Goal: Information Seeking & Learning: Check status

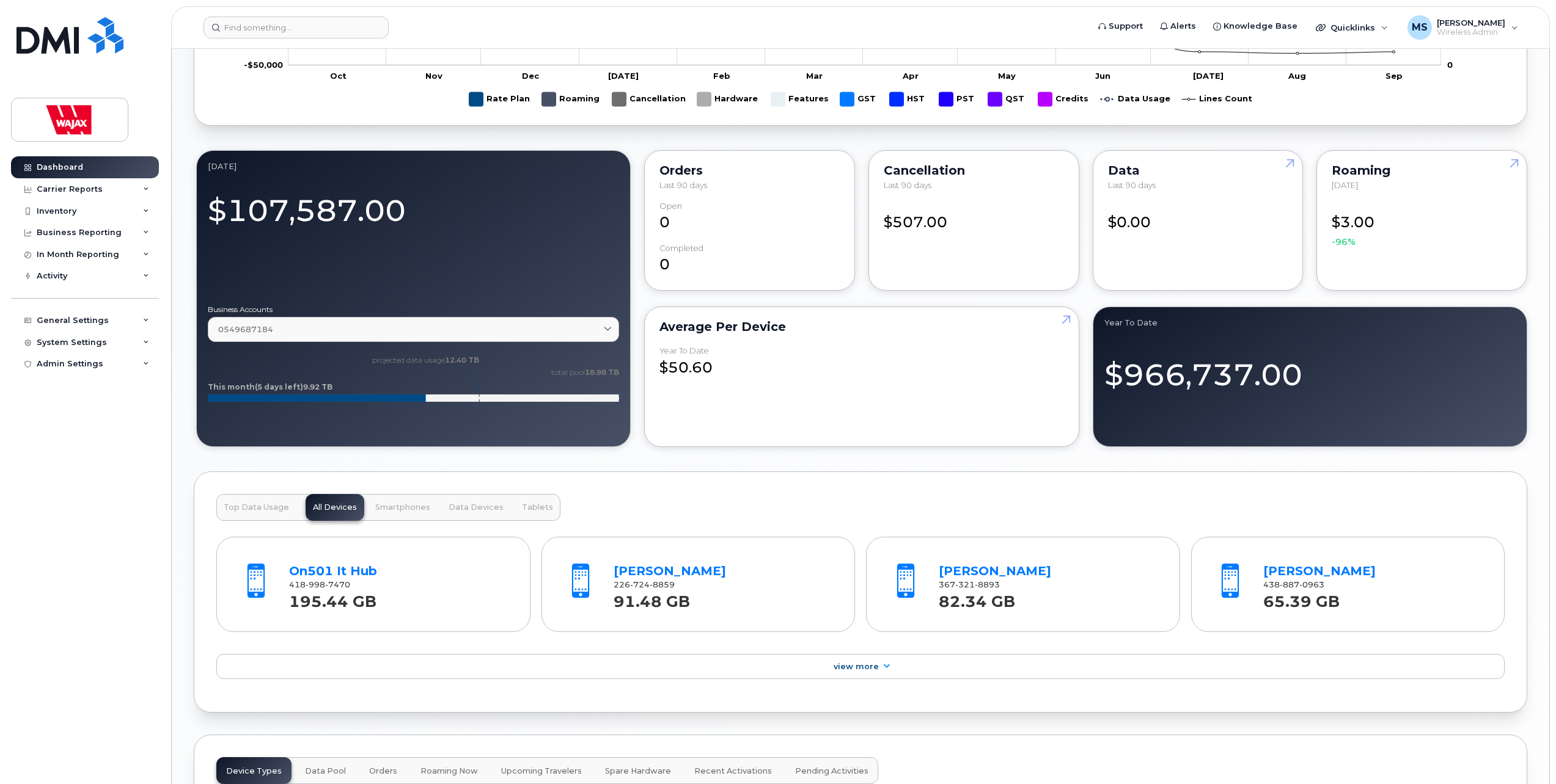
scroll to position [856, 0]
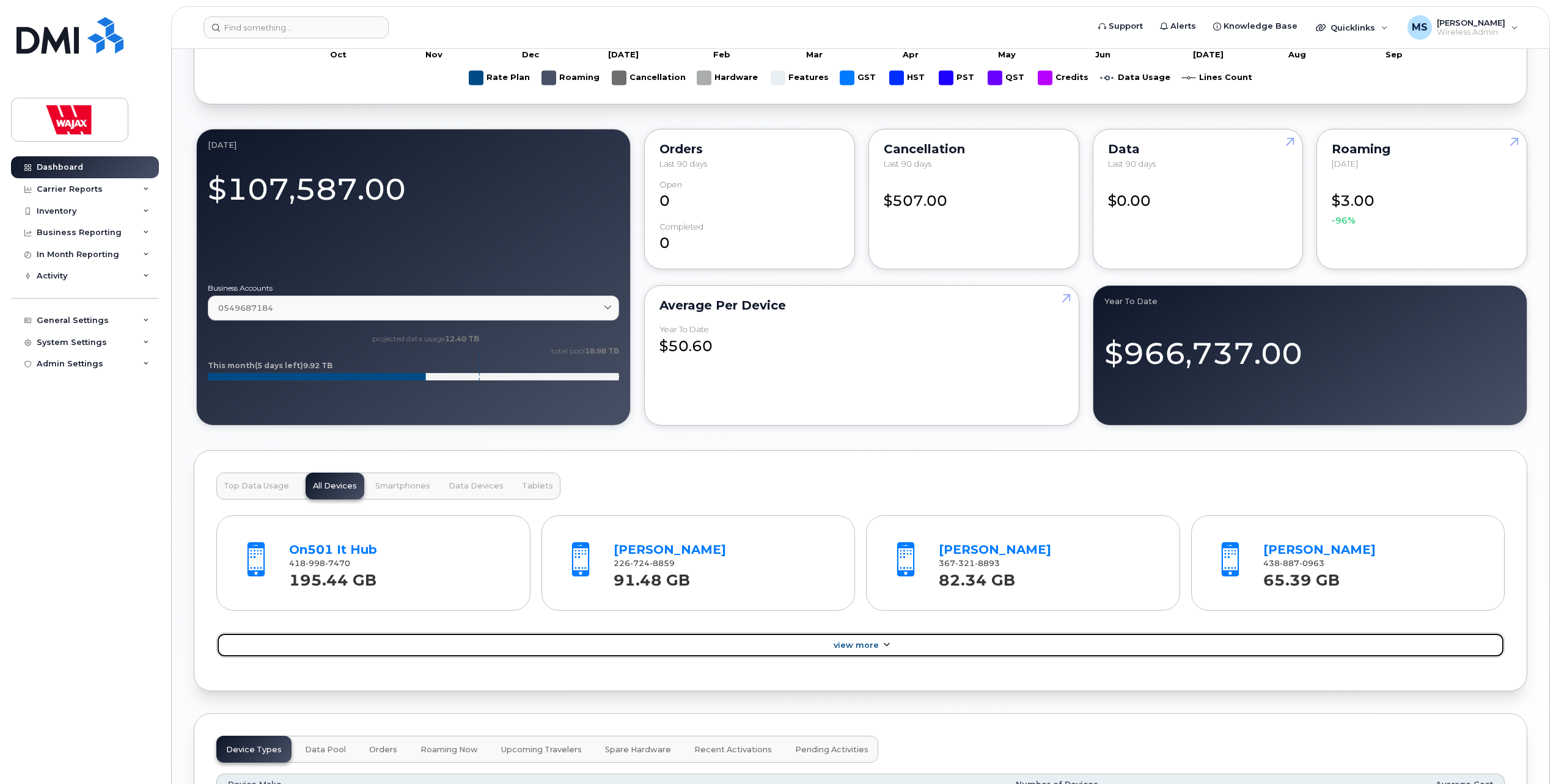
click at [846, 642] on span "View More" at bounding box center [856, 645] width 45 height 9
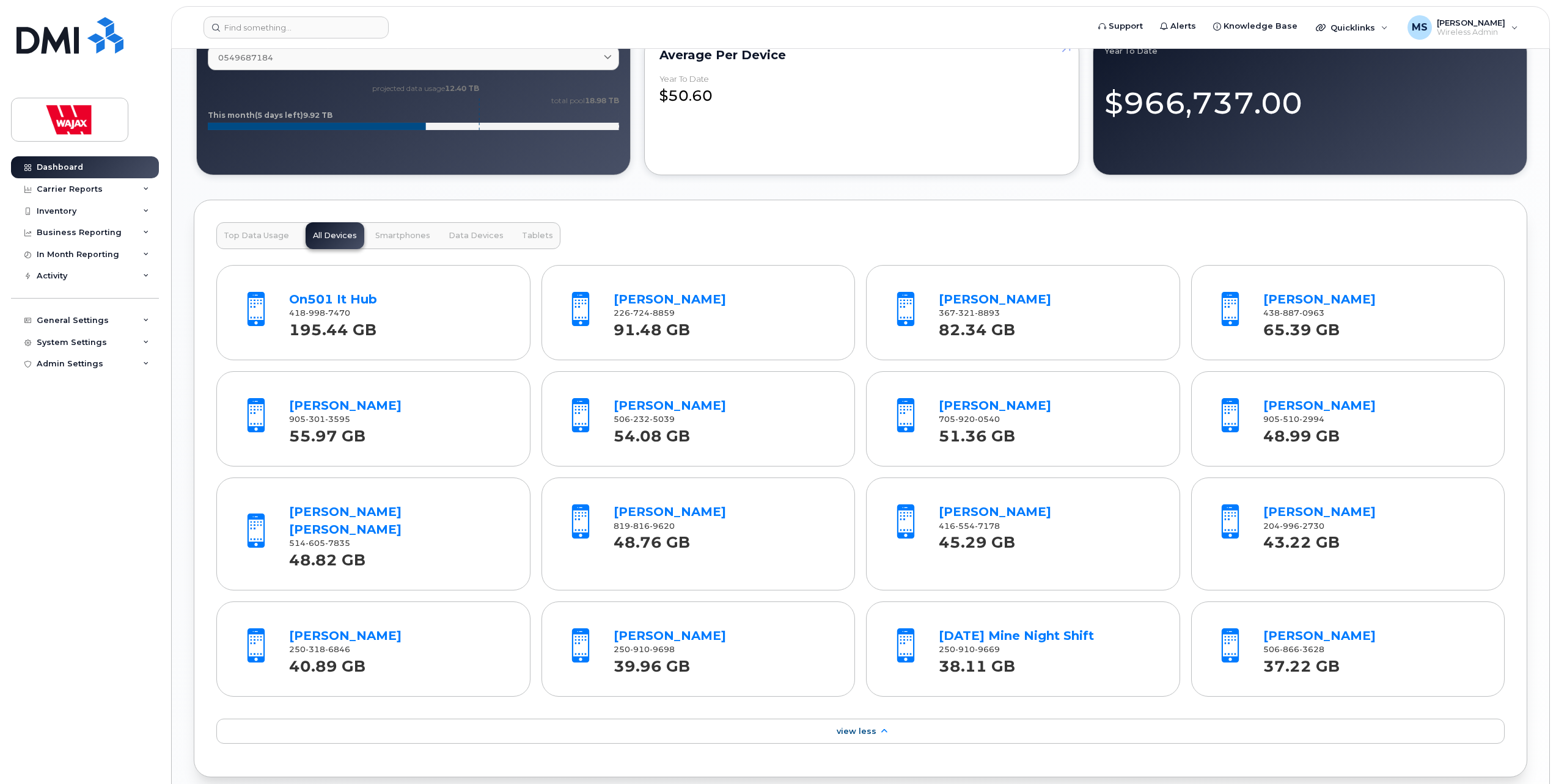
scroll to position [950, 0]
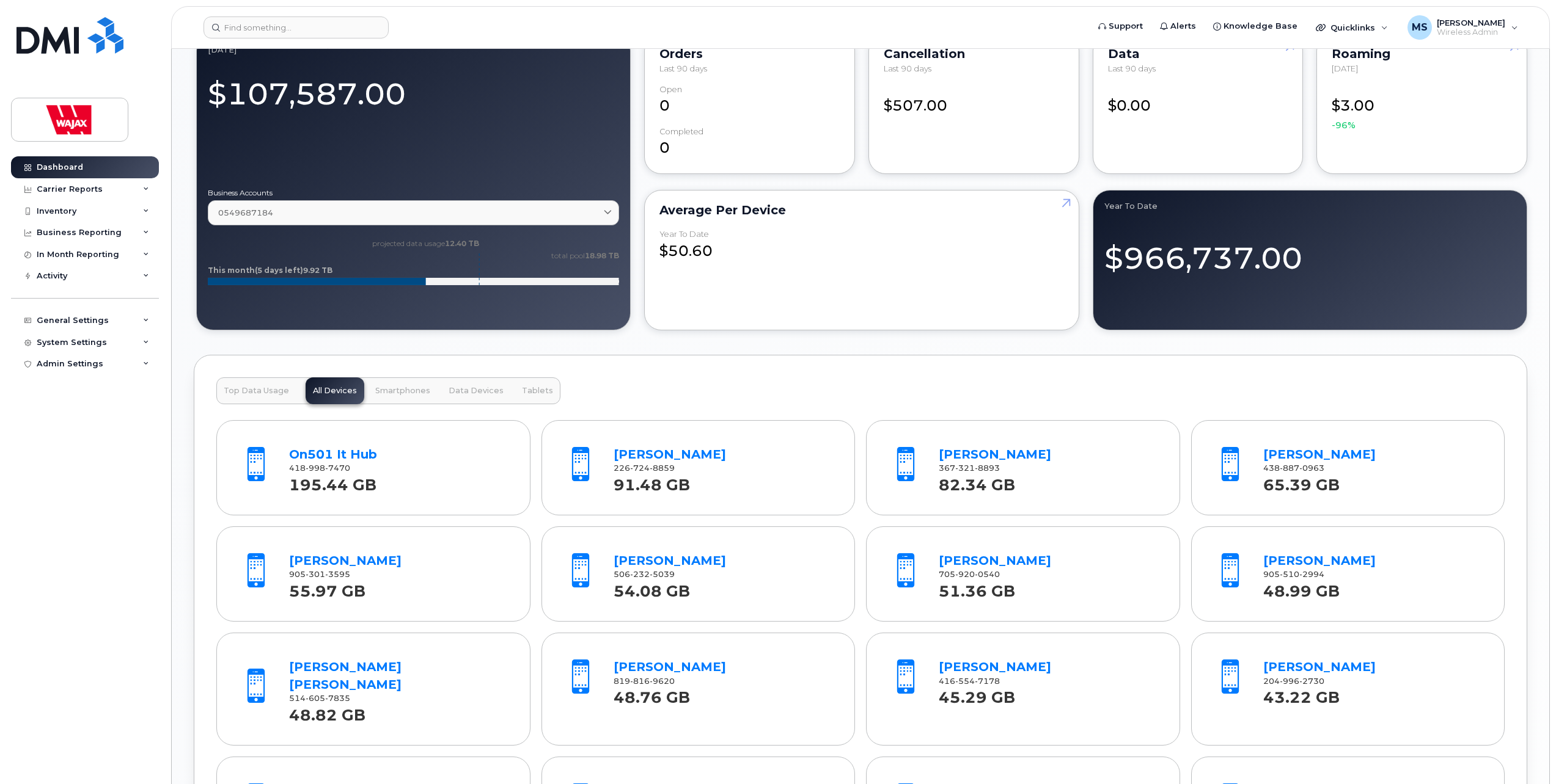
click at [252, 390] on span "Top Data Usage" at bounding box center [256, 391] width 65 height 10
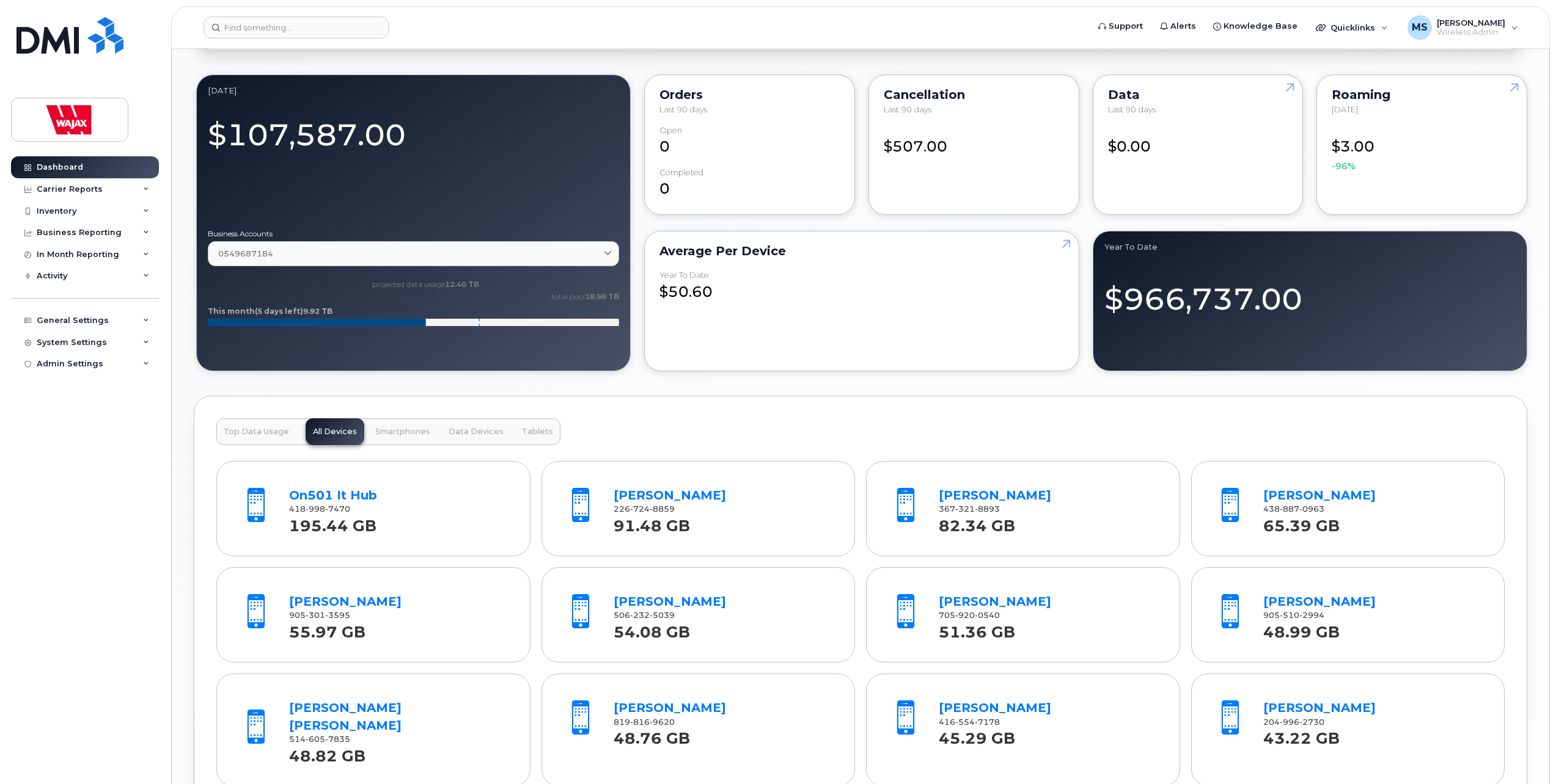
scroll to position [828, 0]
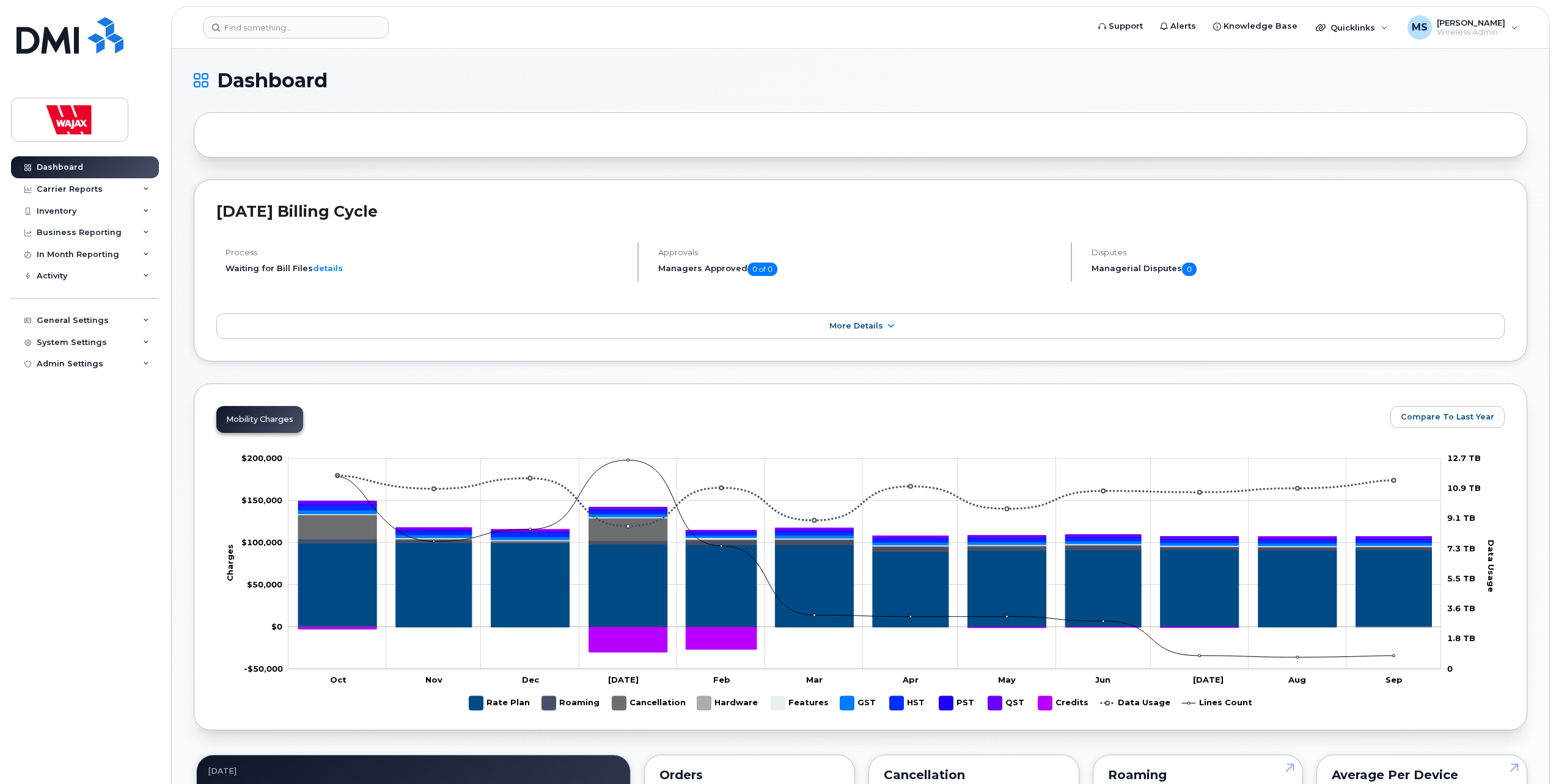
click at [267, 207] on h2 "[DATE] Billing Cycle" at bounding box center [860, 211] width 1288 height 18
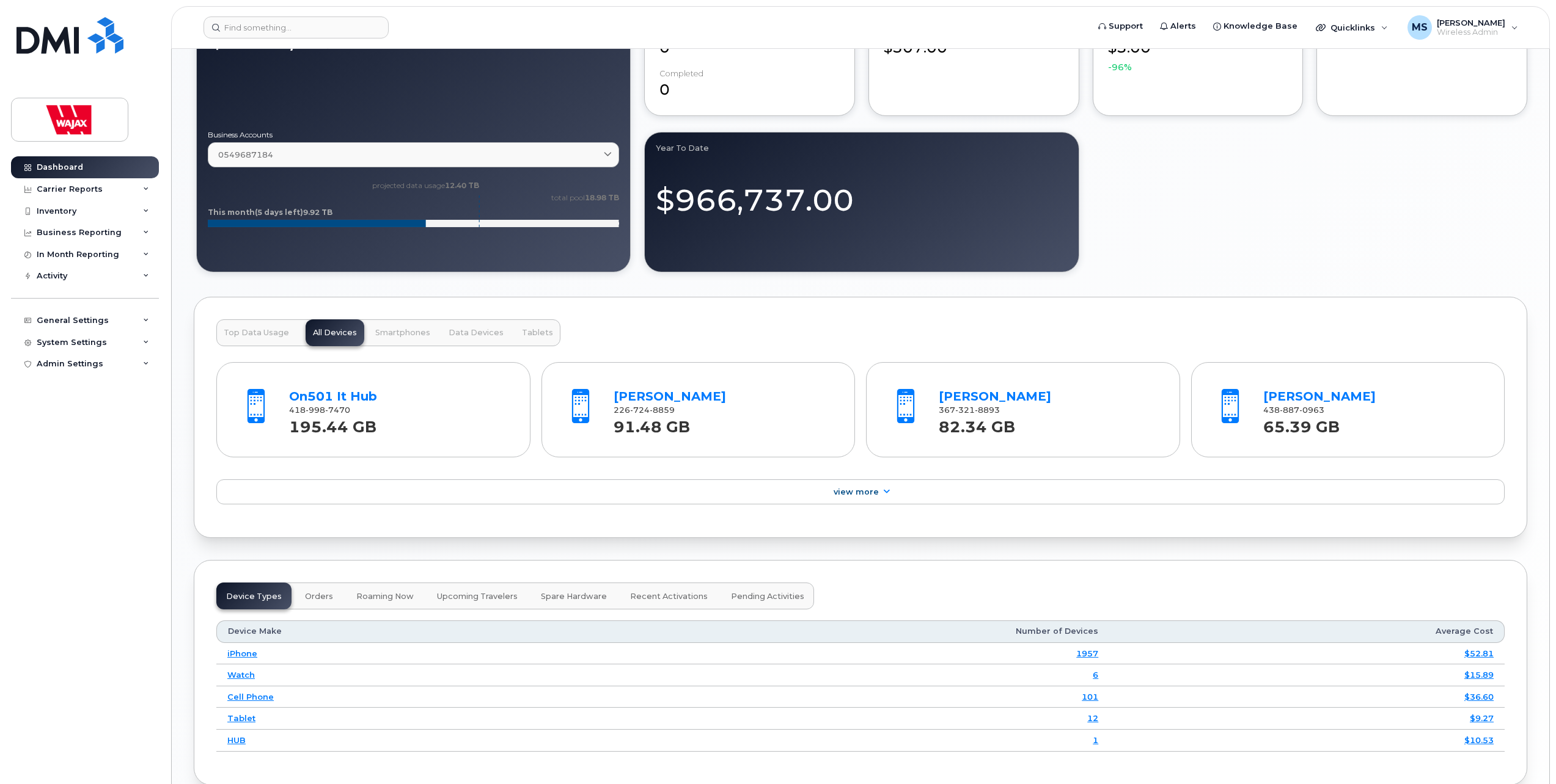
scroll to position [769, 0]
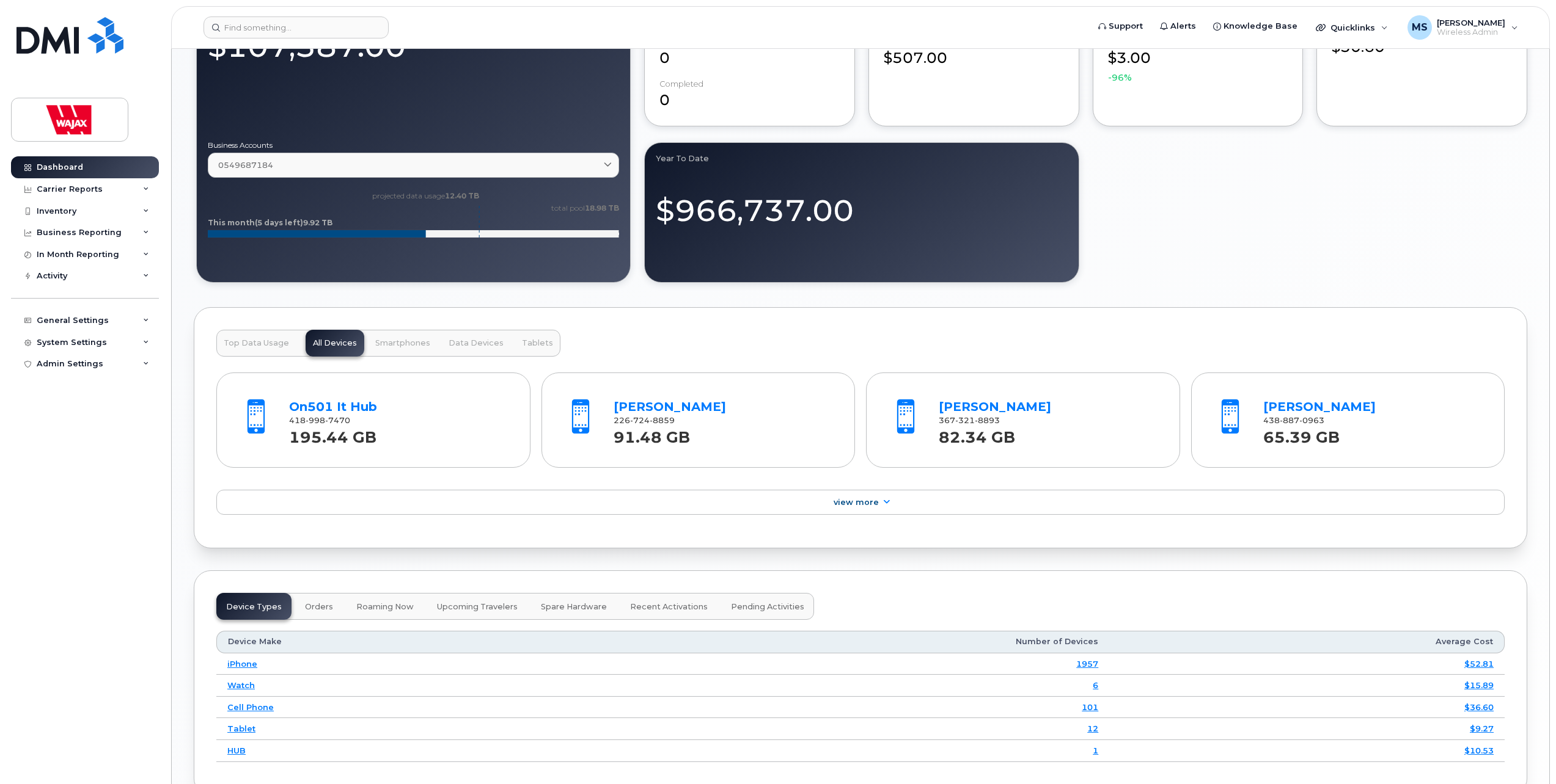
click at [710, 518] on div "On501 It Hub 418 998 7470 195.44 GB [PERSON_NAME] 226 724 8859 91.48 GB [PERSON…" at bounding box center [860, 441] width 1288 height 170
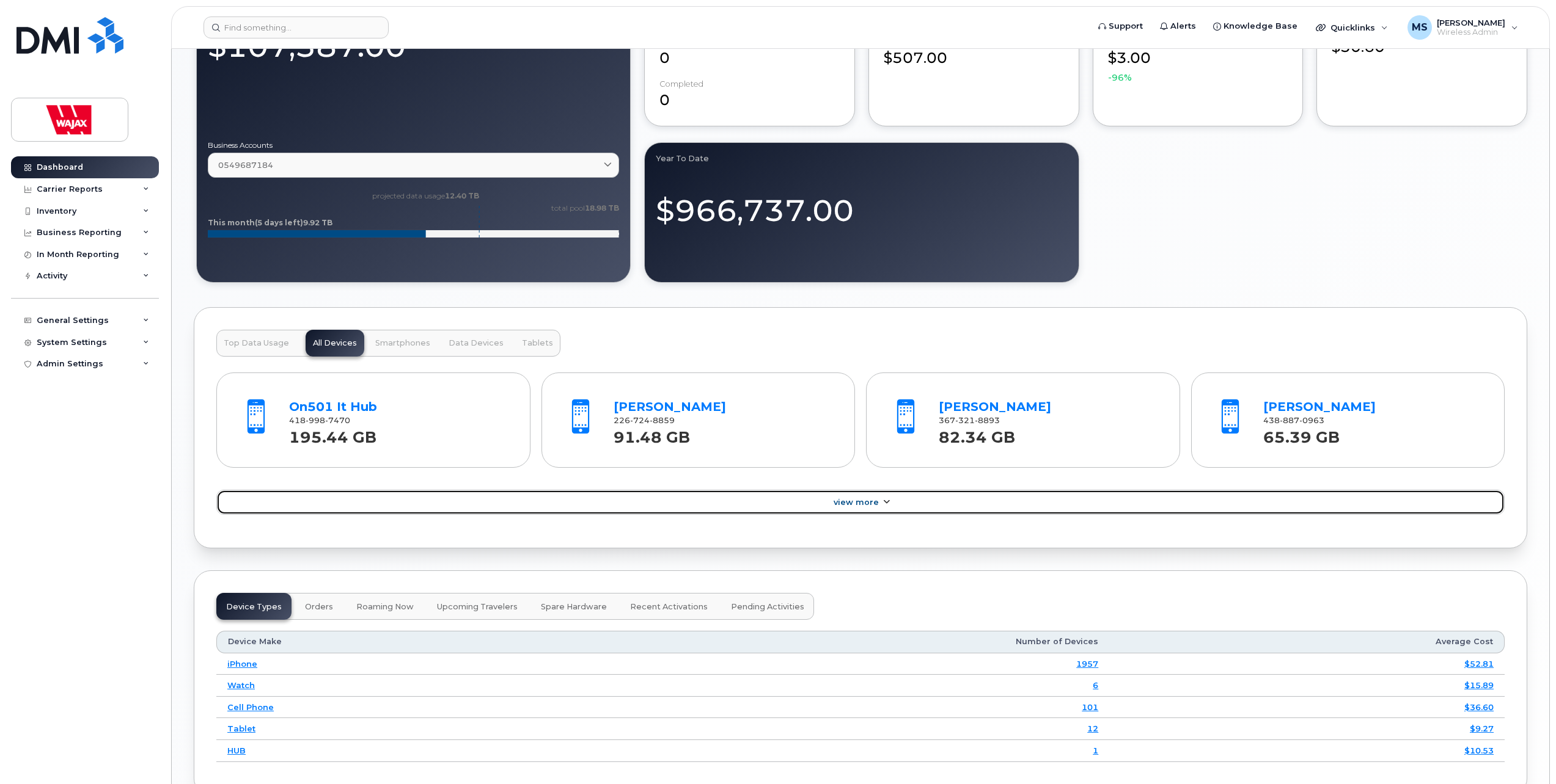
click at [710, 508] on link "View More" at bounding box center [860, 503] width 1288 height 26
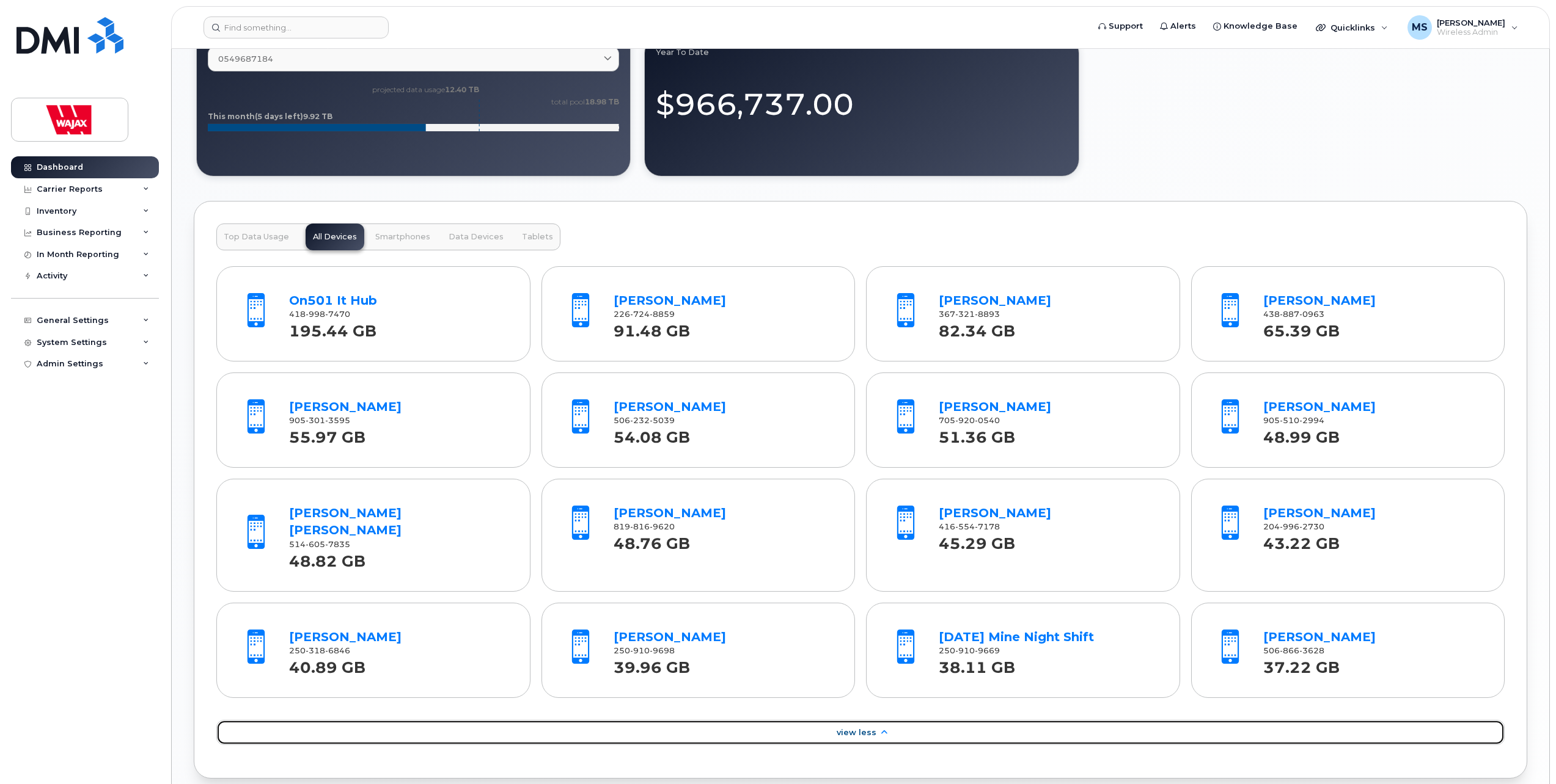
scroll to position [977, 0]
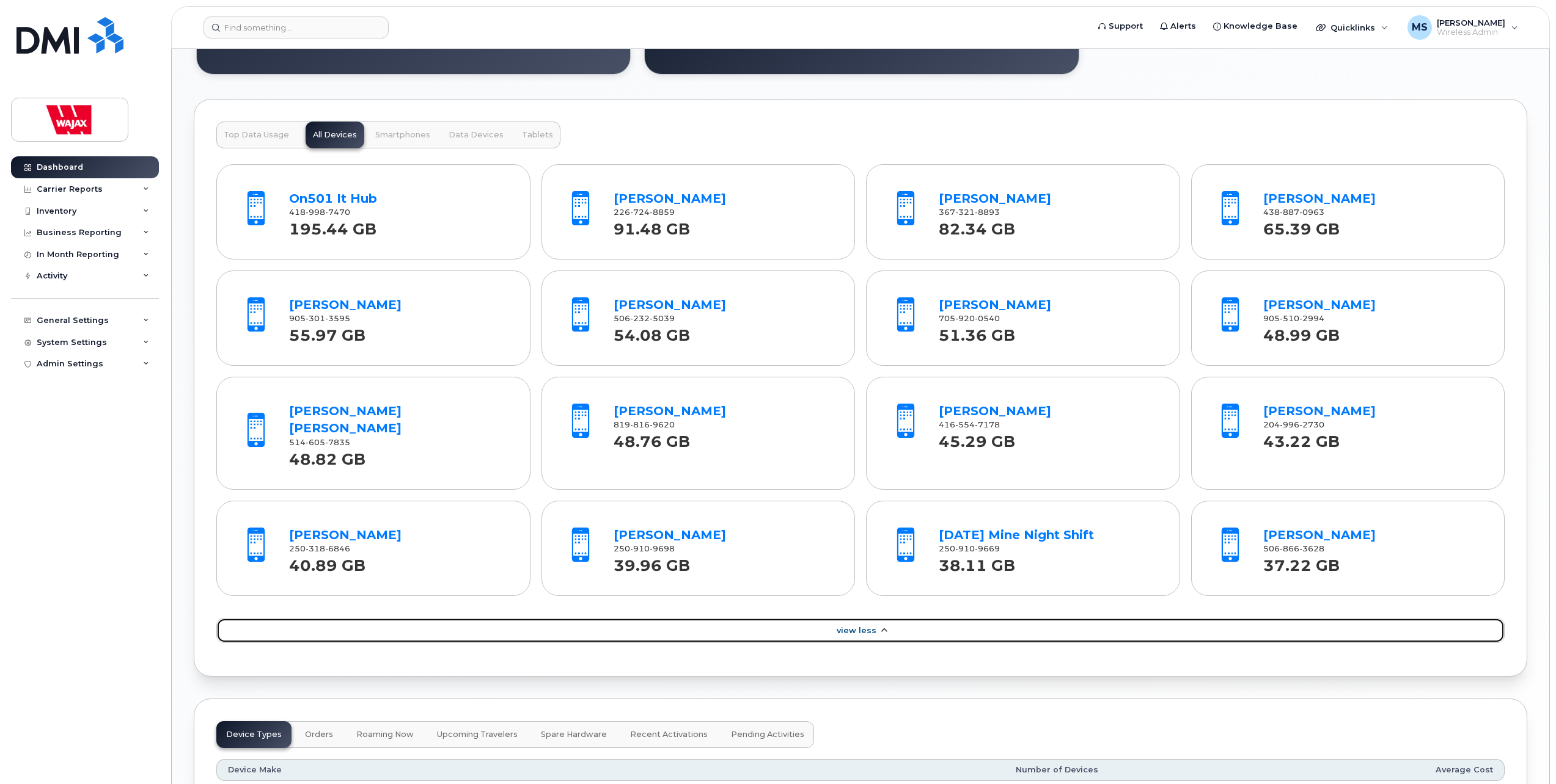
click at [896, 618] on link "View Less" at bounding box center [860, 631] width 1288 height 26
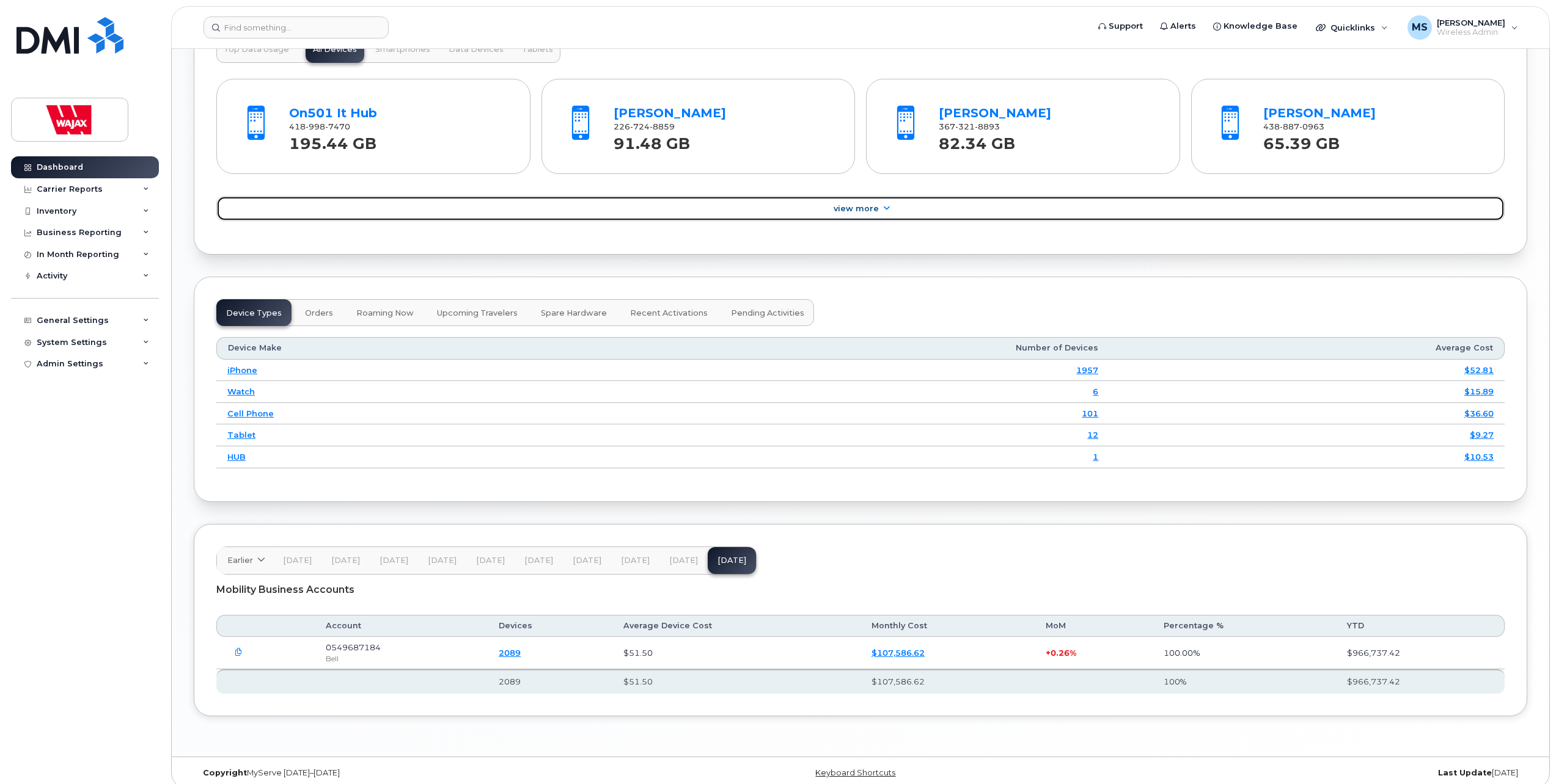
scroll to position [830, 0]
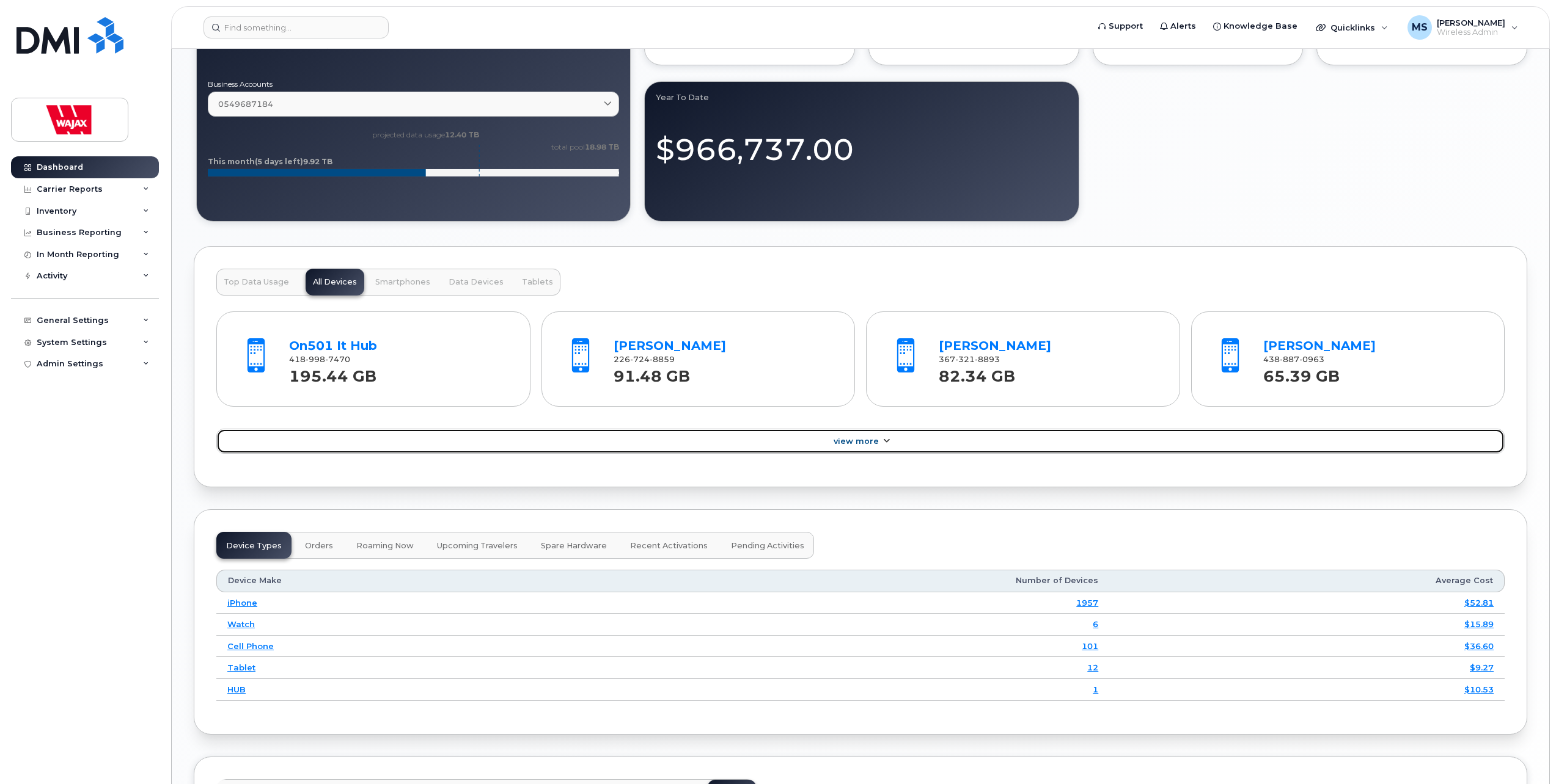
click at [854, 454] on link "View More" at bounding box center [860, 441] width 1288 height 26
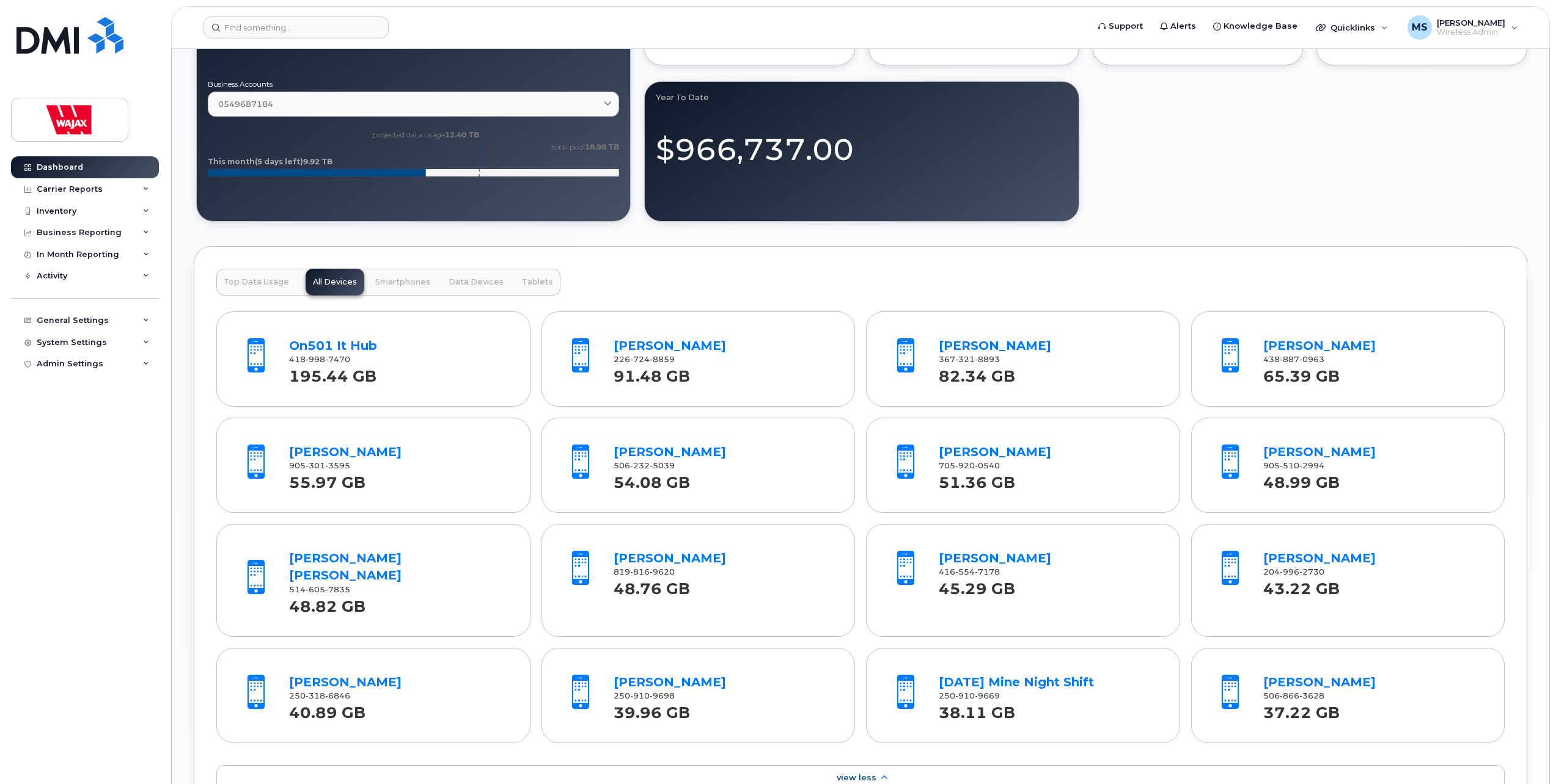
drag, startPoint x: 298, startPoint y: 163, endPoint x: 335, endPoint y: 163, distance: 37.0
click at [335, 163] on icon "projected data usage 12.40 TB total pool 18.98 TB This month (5 days left) 9.92…" at bounding box center [413, 158] width 411 height 61
click at [311, 164] on tspan "9.92 TB" at bounding box center [318, 161] width 29 height 9
click at [599, 113] on link "0549687184" at bounding box center [413, 104] width 411 height 25
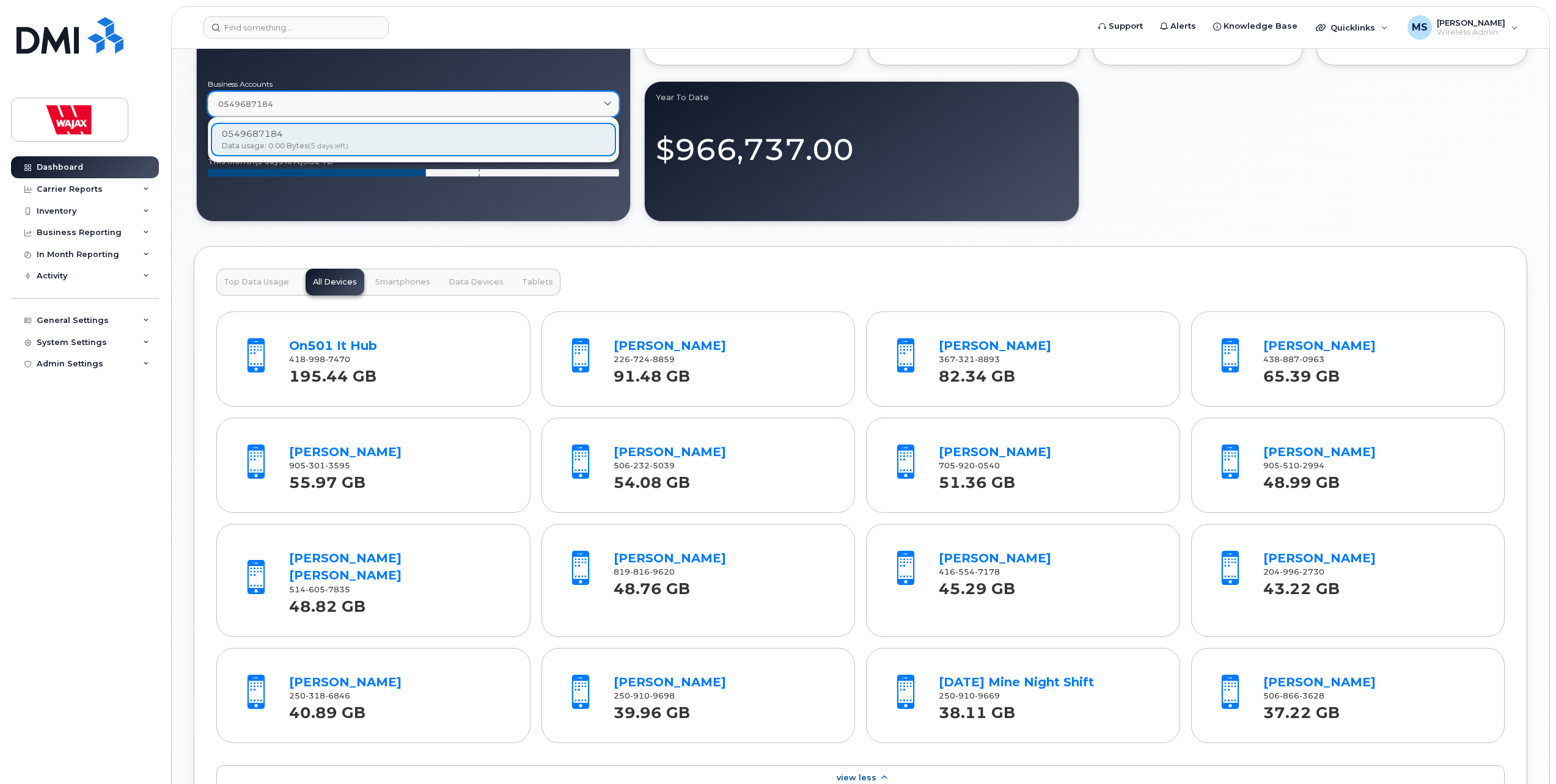
click at [599, 112] on link "0549687184" at bounding box center [413, 104] width 411 height 25
click at [495, 211] on div "[DATE] $107,587.00 Business Accounts 0549687184 0549687184 Data usage: 0.00 Byt…" at bounding box center [414, 73] width 434 height 297
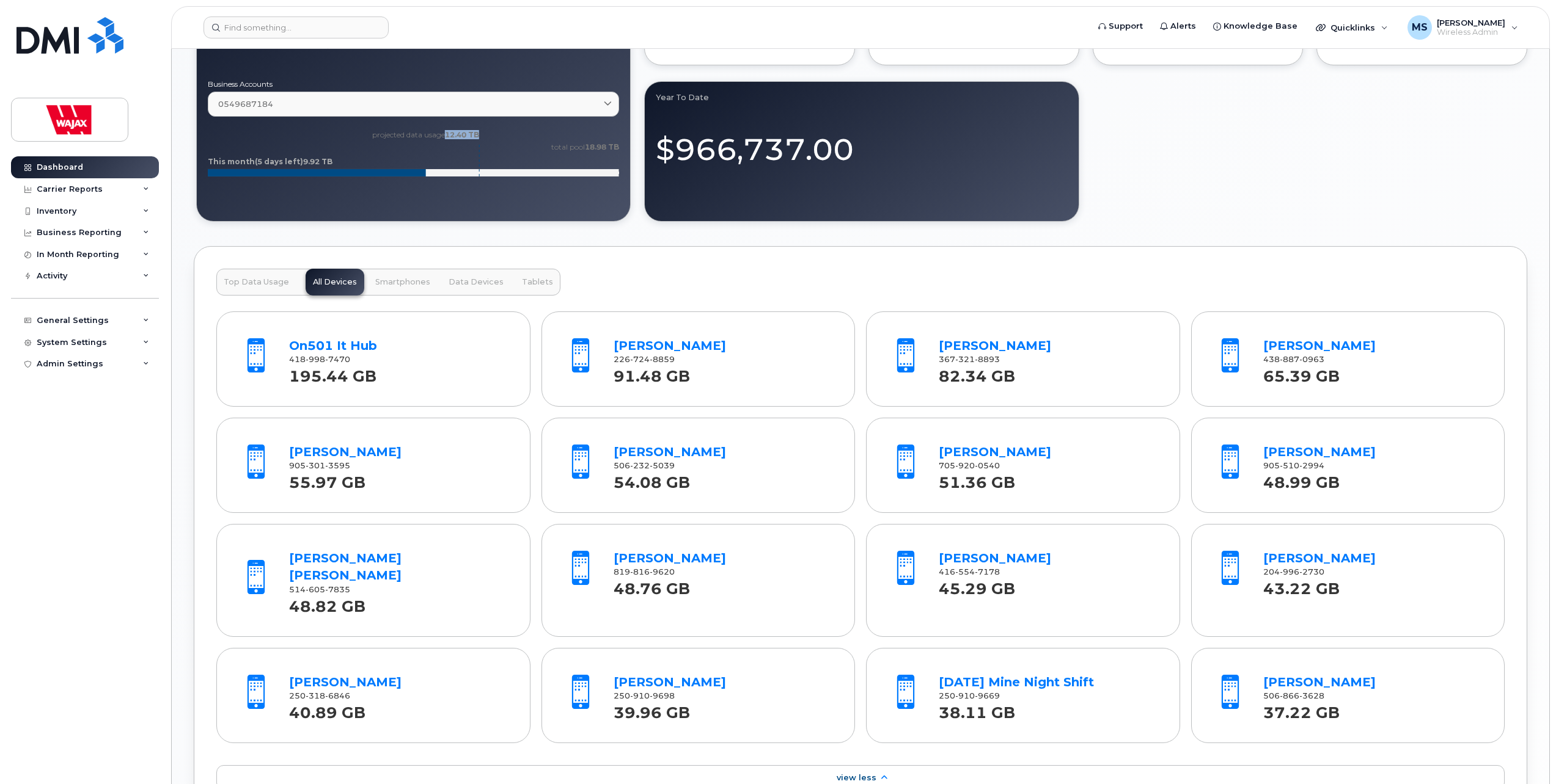
drag, startPoint x: 446, startPoint y: 135, endPoint x: 482, endPoint y: 138, distance: 36.1
click at [482, 138] on icon "projected data usage 12.40 TB total pool 18.98 TB This month (5 days left) 9.92…" at bounding box center [413, 158] width 411 height 61
drag, startPoint x: 482, startPoint y: 138, endPoint x: 594, endPoint y: 153, distance: 113.0
click at [585, 151] on tspan "18.98 TB" at bounding box center [602, 146] width 35 height 9
drag, startPoint x: 583, startPoint y: 147, endPoint x: 625, endPoint y: 149, distance: 42.0
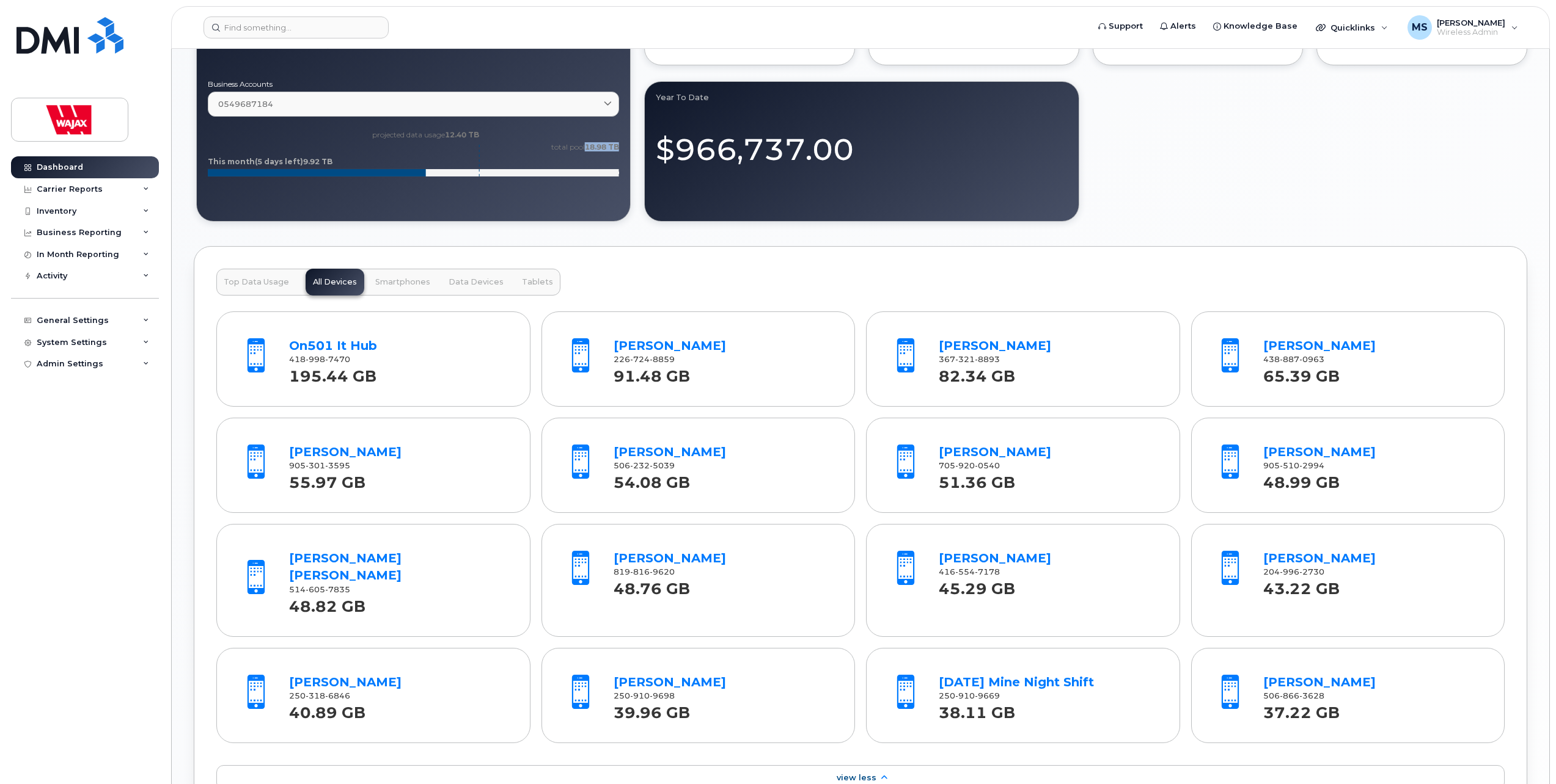
click at [625, 149] on div "[DATE] $107,587.00 Business Accounts 0549687184 0549687184 Data usage: 0.00 Byt…" at bounding box center [414, 73] width 434 height 297
